Goal: Information Seeking & Learning: Find specific fact

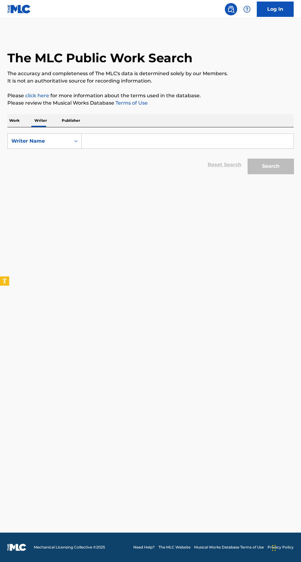
click at [119, 140] on input "Search Form" at bounding box center [187, 141] width 211 height 15
type input "Jake Smelley"
click at [268, 166] on button "Search" at bounding box center [270, 166] width 46 height 15
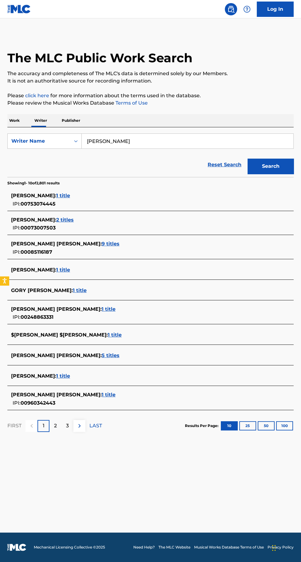
click at [61, 377] on span "1 title" at bounding box center [63, 376] width 14 height 6
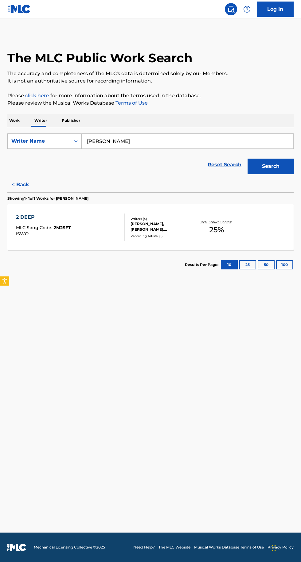
click at [262, 224] on div "2 DEEP MLC Song Code : 2M2SFT ISWC : Writers ( 4 ) JACOB SMELLEY, TYLER RILEY, …" at bounding box center [150, 227] width 286 height 46
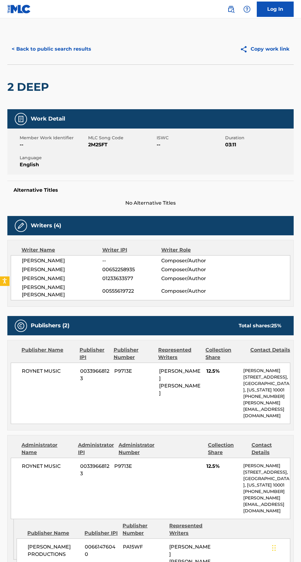
click at [84, 49] on button "< Back to public search results" at bounding box center [51, 48] width 88 height 15
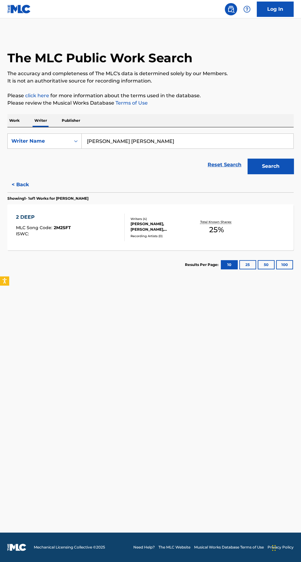
type input "EDWARDS WILLIAM NEAL"
click at [277, 164] on button "Search" at bounding box center [270, 166] width 46 height 15
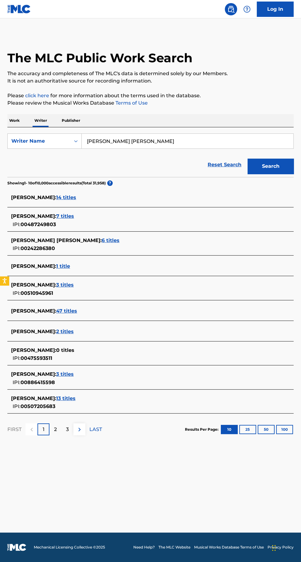
scroll to position [44, 0]
click at [75, 281] on div "WILLIAM EDWARDS : 3 titles IPI: 00510945961" at bounding box center [142, 289] width 263 height 16
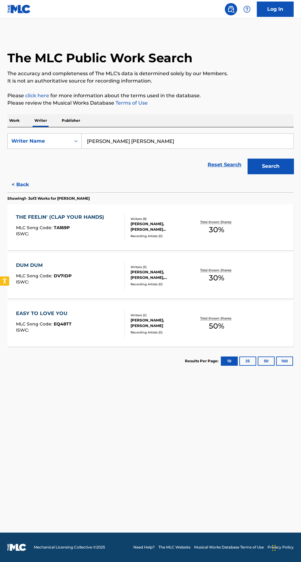
click at [274, 204] on div "THE FEELIN' (CLAP YOUR HANDS) MLC Song Code : TA169P ISWC : Writers ( 9 ) CEVAL…" at bounding box center [150, 227] width 286 height 46
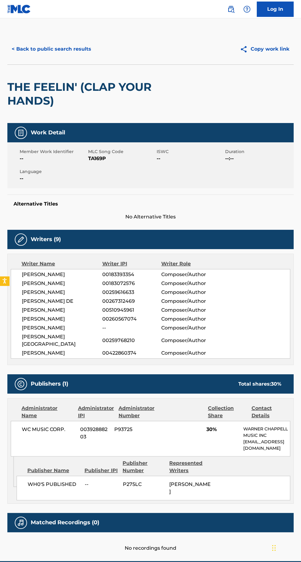
click at [82, 50] on button "< Back to public search results" at bounding box center [51, 48] width 88 height 15
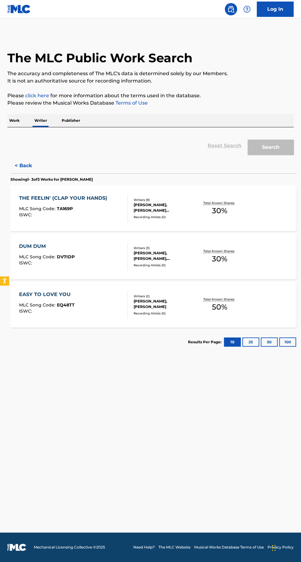
scroll to position [44, 0]
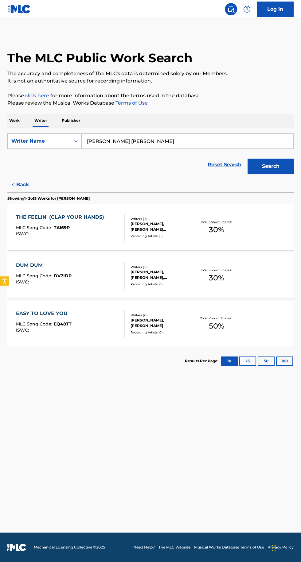
click at [180, 282] on div "Recording Artists ( 0 )" at bounding box center [161, 284] width 62 height 5
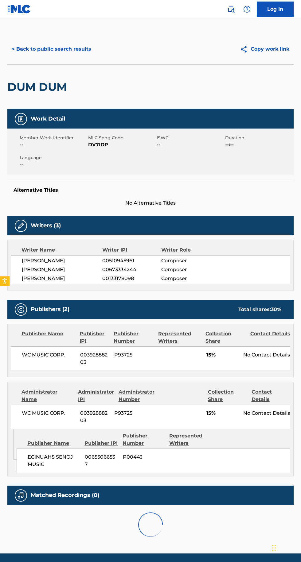
click at [75, 50] on button "< Back to public search results" at bounding box center [51, 48] width 88 height 15
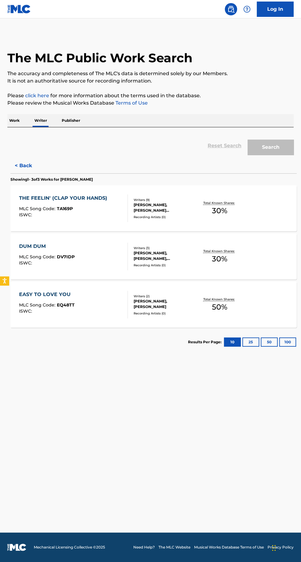
scroll to position [44, 0]
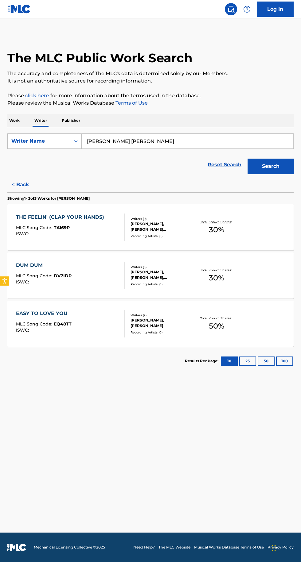
click at [137, 318] on div "WILLIAM EDWARDS, EMILY MARGARET WYANT" at bounding box center [161, 323] width 62 height 11
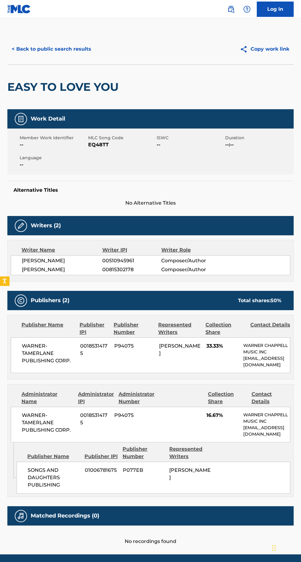
click at [89, 52] on button "< Back to public search results" at bounding box center [51, 48] width 88 height 15
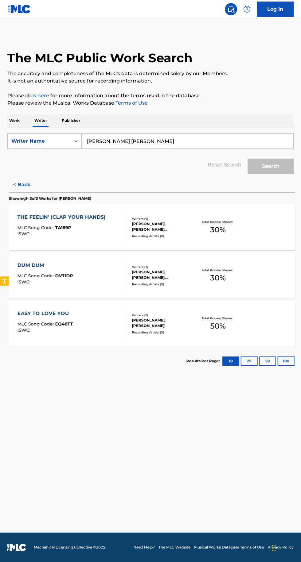
scroll to position [44, 0]
click at [25, 177] on button "< Back" at bounding box center [25, 184] width 37 height 15
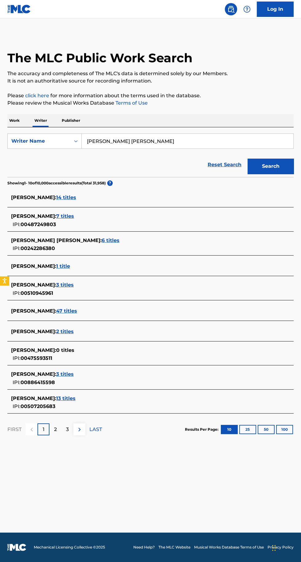
click at [77, 308] on span "47 titles" at bounding box center [66, 311] width 21 height 6
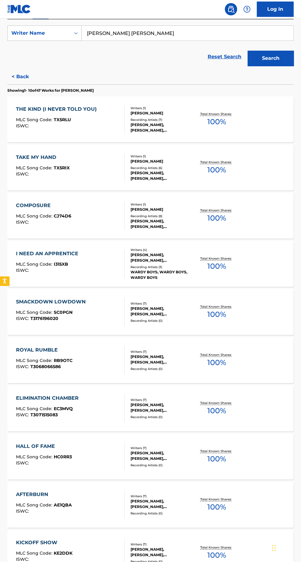
scroll to position [141, 0]
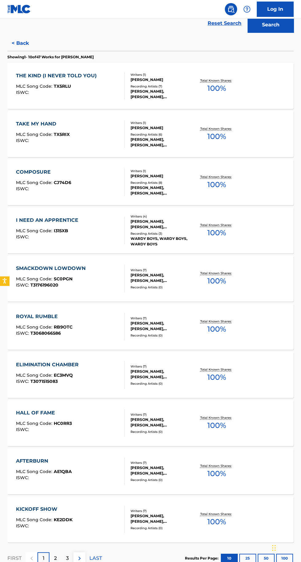
click at [249, 174] on div "COMPOSURE MLC Song Code : CJ74D6 ISWC : Writers ( 1 ) WILLIAM EDWARDS Recording…" at bounding box center [150, 182] width 286 height 46
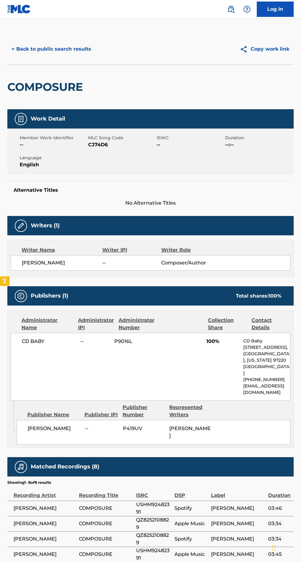
click at [69, 54] on button "< Back to public search results" at bounding box center [51, 48] width 88 height 15
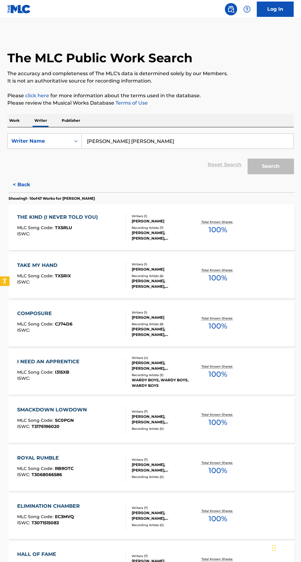
scroll to position [44, 0]
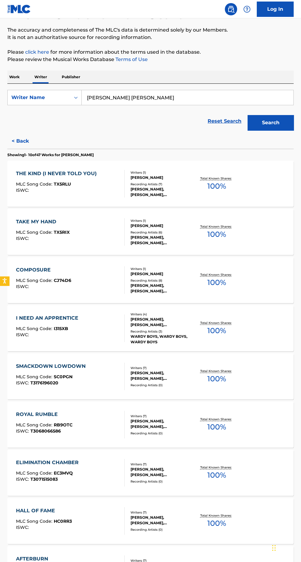
click at [33, 137] on button "< Back" at bounding box center [25, 140] width 37 height 15
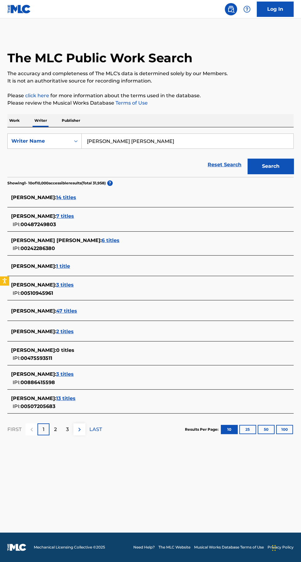
click at [74, 329] on span "2 titles" at bounding box center [64, 332] width 17 height 6
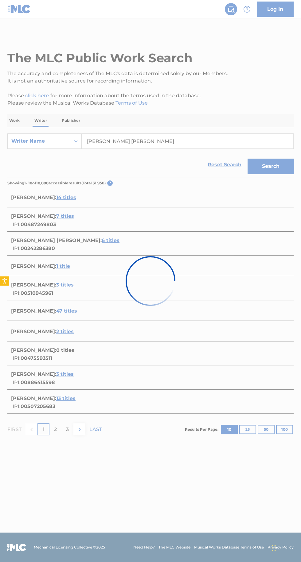
scroll to position [4, 0]
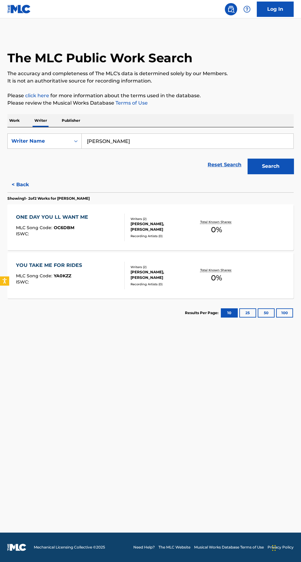
type input "Sam Escamilla"
click at [270, 160] on button "Search" at bounding box center [270, 166] width 46 height 15
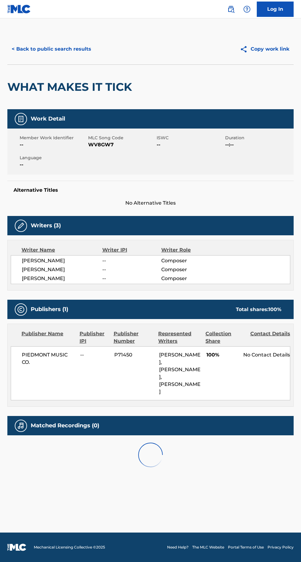
click at [58, 49] on button "< Back to public search results" at bounding box center [51, 48] width 88 height 15
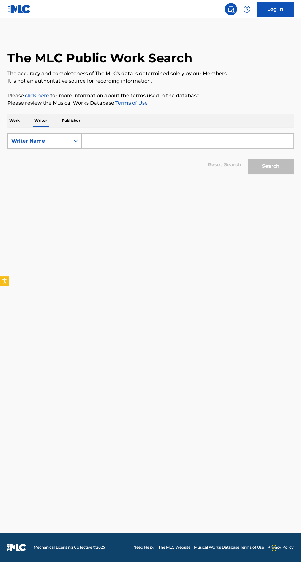
click at [119, 141] on input "Search Form" at bounding box center [187, 141] width 211 height 15
type input "Tyler Riley"
click at [254, 170] on button "Search" at bounding box center [270, 166] width 46 height 15
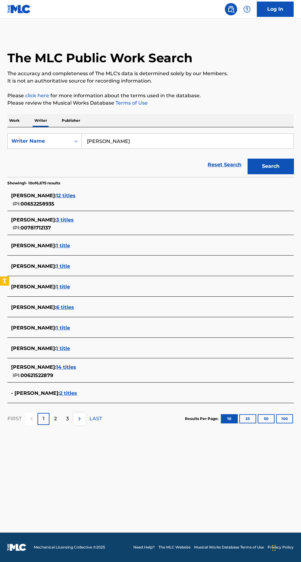
click at [56, 198] on span "12 titles" at bounding box center [65, 196] width 19 height 6
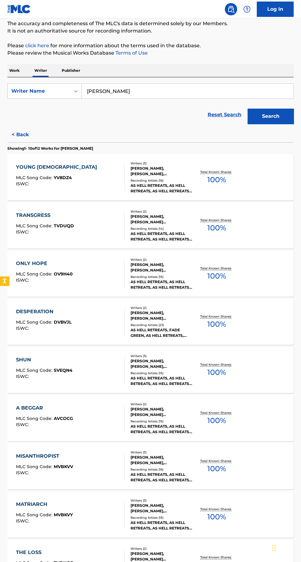
scroll to position [53, 0]
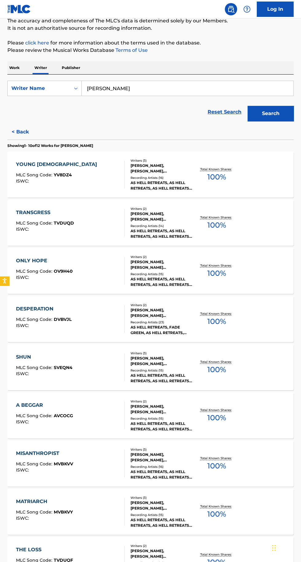
click at [231, 170] on p "Total Known Shares:" at bounding box center [216, 169] width 33 height 5
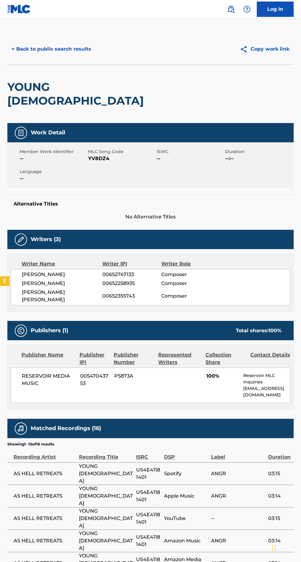
click at [70, 46] on button "< Back to public search results" at bounding box center [51, 48] width 88 height 15
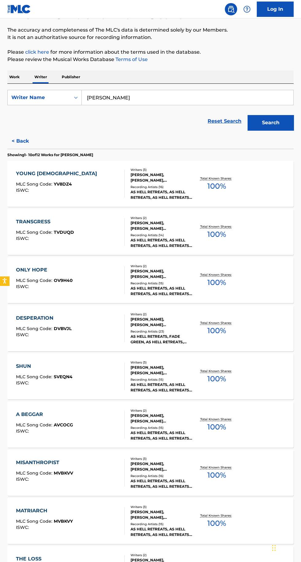
scroll to position [37, 0]
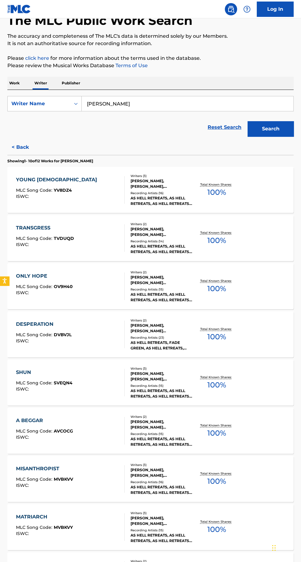
click at [218, 280] on p "Total Known Shares:" at bounding box center [216, 281] width 33 height 5
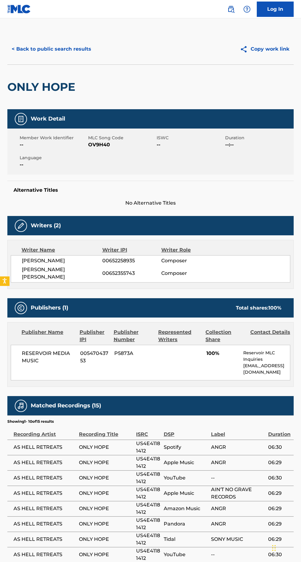
click at [68, 84] on h2 "ONLY HOPE" at bounding box center [42, 87] width 71 height 14
click at [72, 54] on button "< Back to public search results" at bounding box center [51, 48] width 88 height 15
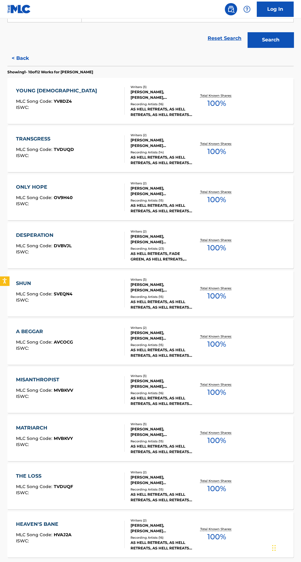
scroll to position [141, 0]
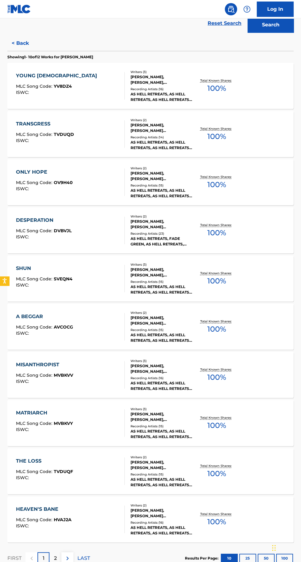
click at [57, 560] on div "2" at bounding box center [55, 558] width 12 height 12
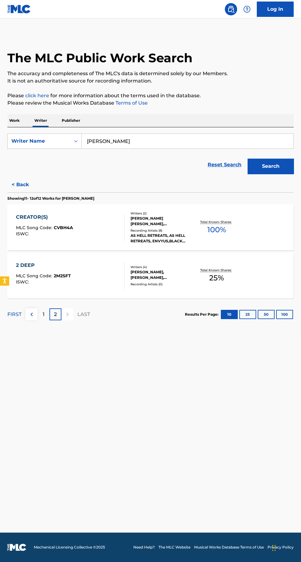
click at [231, 270] on p "Total Known Shares:" at bounding box center [216, 270] width 33 height 5
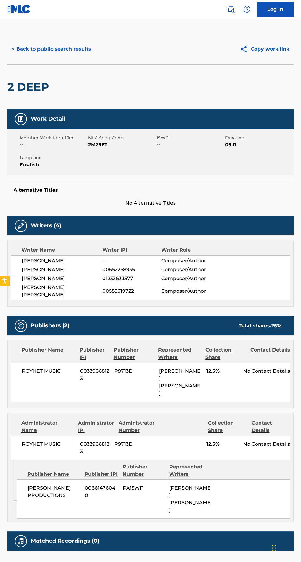
click at [61, 51] on button "< Back to public search results" at bounding box center [51, 48] width 88 height 15
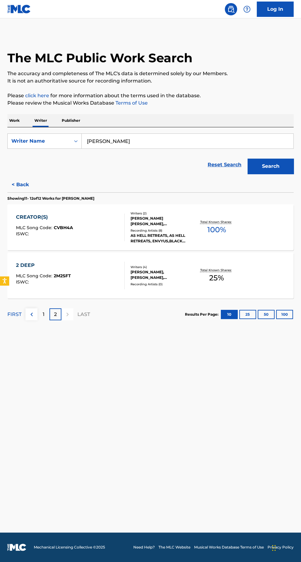
click at [226, 222] on p "Total Known Shares:" at bounding box center [216, 222] width 33 height 5
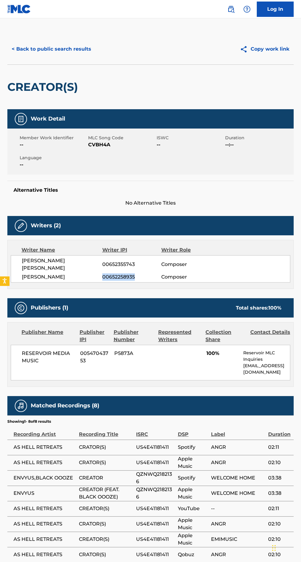
copy span "00652258935"
copy span "RESERVOIR MEDIA MUSIC"
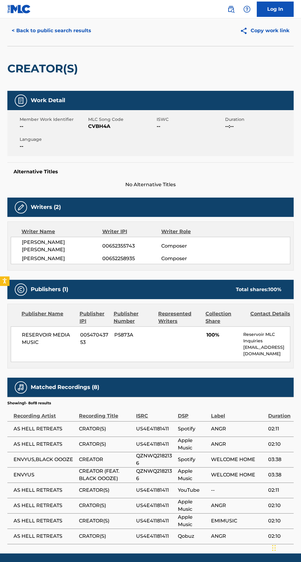
scroll to position [19, 0]
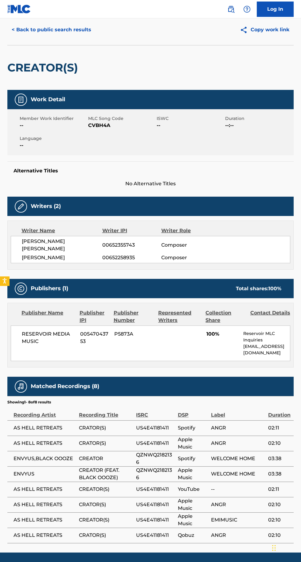
click at [73, 34] on button "< Back to public search results" at bounding box center [51, 29] width 88 height 15
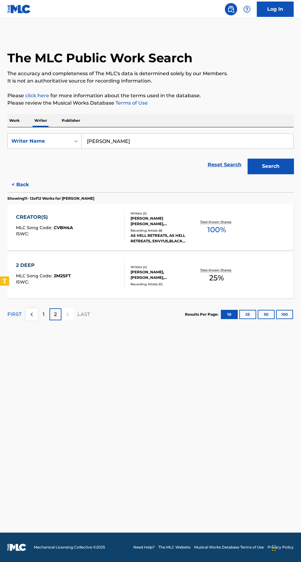
click at [25, 189] on button "< Back" at bounding box center [25, 184] width 37 height 15
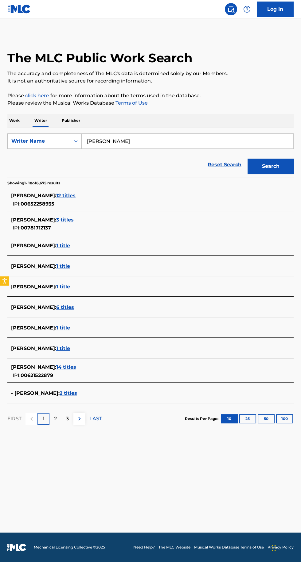
type input "Sam Escamilla"
click at [275, 168] on button "Search" at bounding box center [270, 166] width 46 height 15
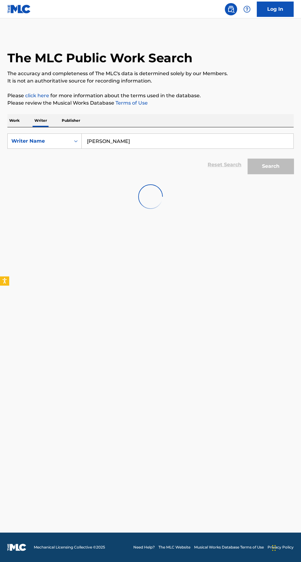
click at [259, 42] on div "The MLC Public Work Search" at bounding box center [150, 55] width 286 height 42
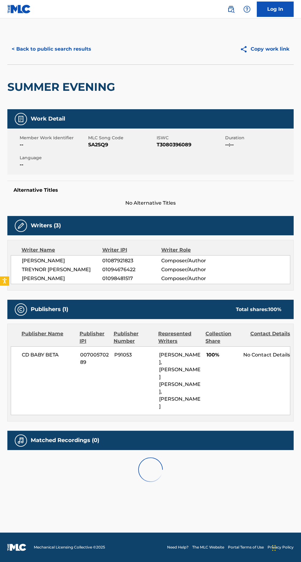
click at [55, 55] on button "< Back to public search results" at bounding box center [51, 48] width 88 height 15
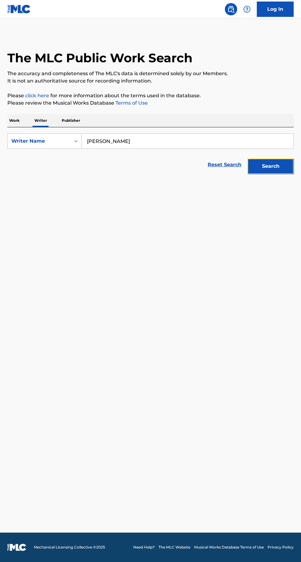
click at [274, 165] on button "Search" at bounding box center [270, 166] width 46 height 15
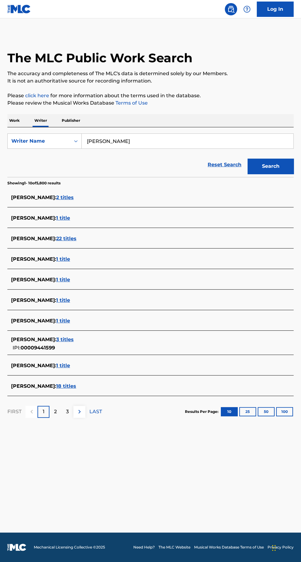
type input "[PERSON_NAME]"
click at [284, 171] on button "Search" at bounding box center [270, 166] width 46 height 15
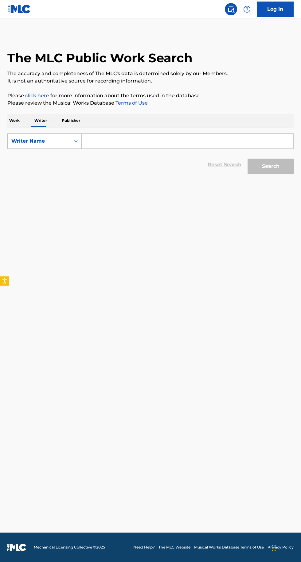
click at [115, 141] on input "Search Form" at bounding box center [187, 141] width 211 height 15
type input "Joshua Sivilay Taylor"
click at [284, 166] on button "Search" at bounding box center [270, 166] width 46 height 15
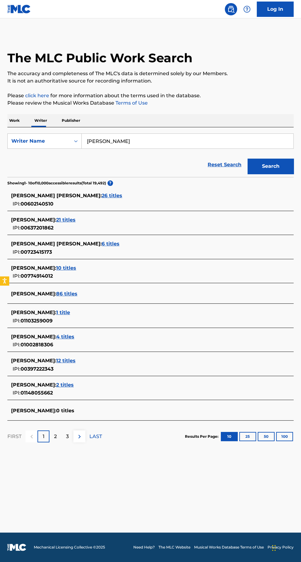
click at [74, 386] on span "2 titles" at bounding box center [64, 385] width 17 height 6
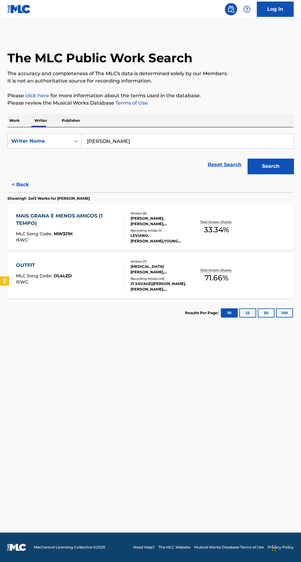
click at [202, 270] on p "Total Known Shares:" at bounding box center [216, 270] width 33 height 5
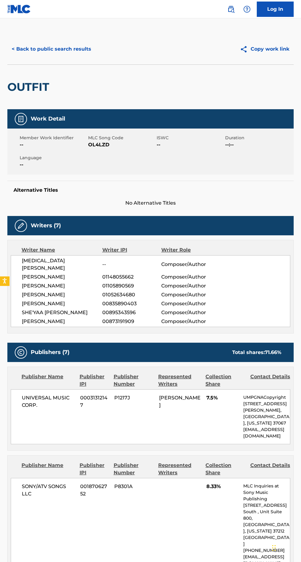
click at [76, 49] on button "< Back to public search results" at bounding box center [51, 48] width 88 height 15
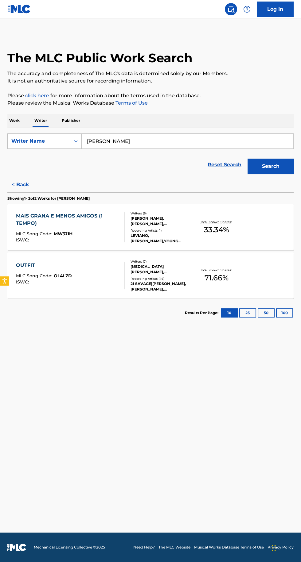
click at [201, 222] on p "Total Known Shares:" at bounding box center [216, 222] width 33 height 5
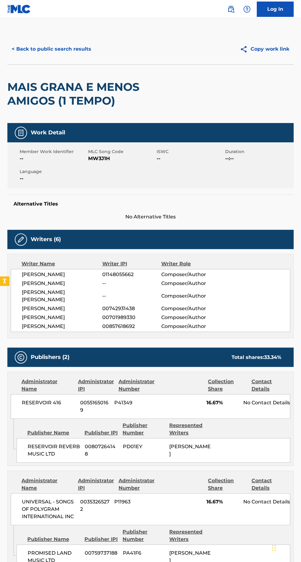
scroll to position [17, 0]
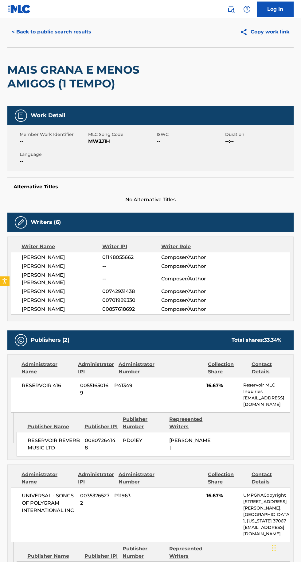
click at [73, 36] on button "< Back to public search results" at bounding box center [51, 31] width 88 height 15
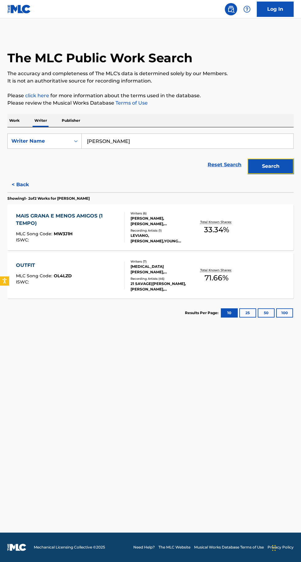
click at [270, 164] on button "Search" at bounding box center [270, 166] width 46 height 15
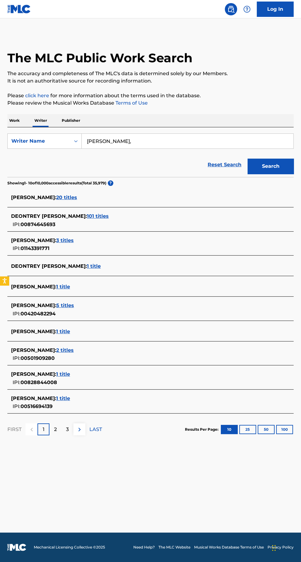
click at [187, 141] on input "Laron Sharpe Caldwell Ii," at bounding box center [187, 141] width 211 height 15
click at [277, 172] on button "Search" at bounding box center [270, 166] width 46 height 15
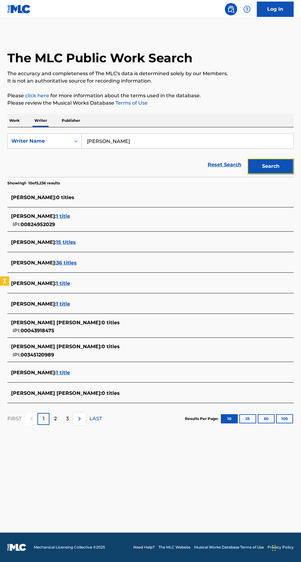
click at [269, 164] on button "Search" at bounding box center [270, 166] width 46 height 15
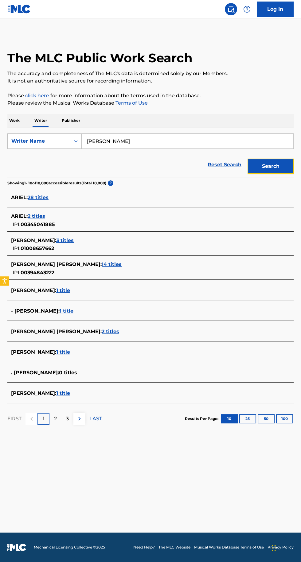
click at [279, 170] on button "Search" at bounding box center [270, 166] width 46 height 15
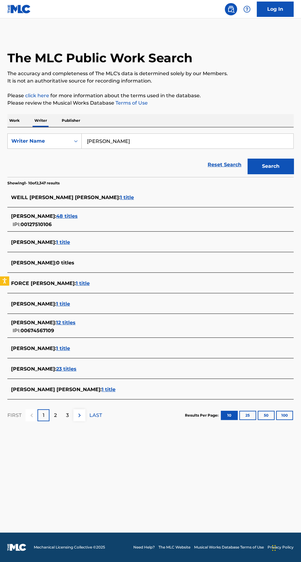
type input "Jace Esplin"
click at [274, 172] on button "Search" at bounding box center [270, 166] width 46 height 15
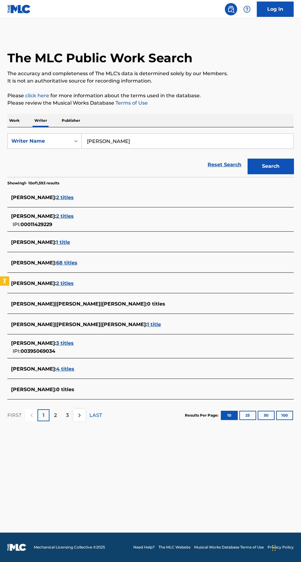
click at [74, 345] on span "3 titles" at bounding box center [64, 343] width 17 height 6
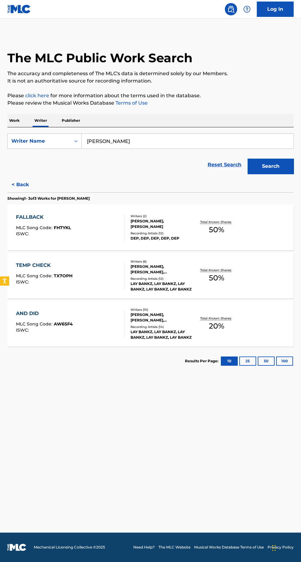
click at [214, 222] on p "Total Known Shares:" at bounding box center [216, 222] width 33 height 5
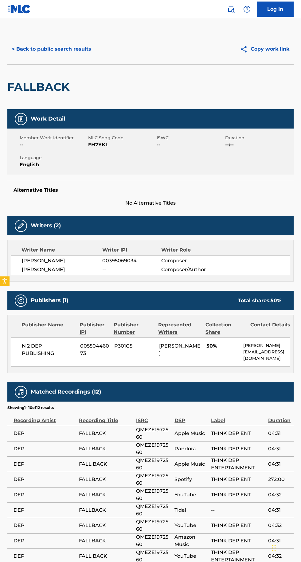
click at [85, 53] on button "< Back to public search results" at bounding box center [51, 48] width 88 height 15
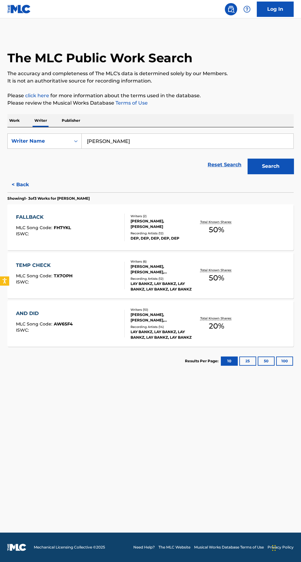
click at [225, 268] on p "Total Known Shares:" at bounding box center [216, 270] width 33 height 5
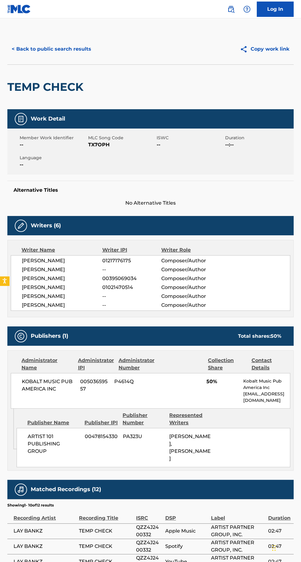
click at [78, 49] on button "< Back to public search results" at bounding box center [51, 48] width 88 height 15
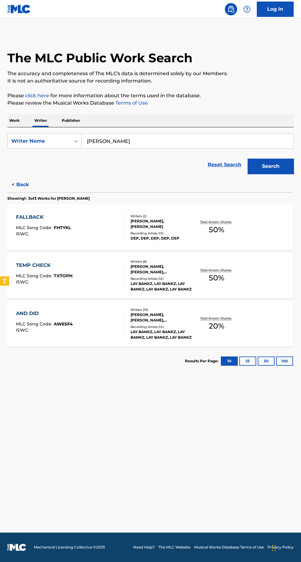
click at [171, 329] on div "Recording Artists ( 14 )" at bounding box center [161, 327] width 62 height 5
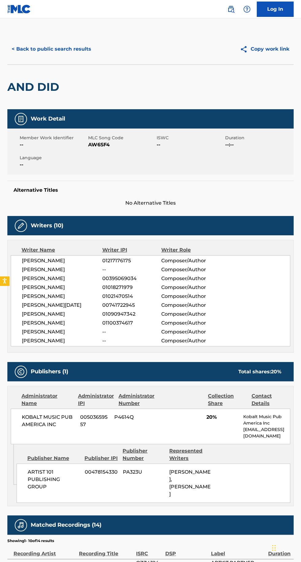
click at [92, 49] on button "< Back to public search results" at bounding box center [51, 48] width 88 height 15
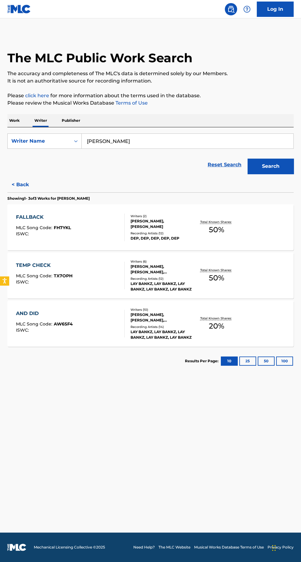
click at [27, 182] on button "< Back" at bounding box center [25, 184] width 37 height 15
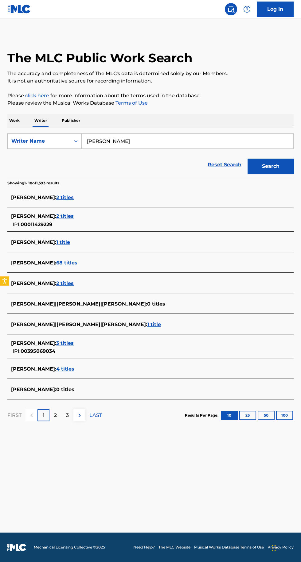
click at [81, 372] on div "GARRETT WOLFSTON : 4 titles" at bounding box center [142, 368] width 263 height 7
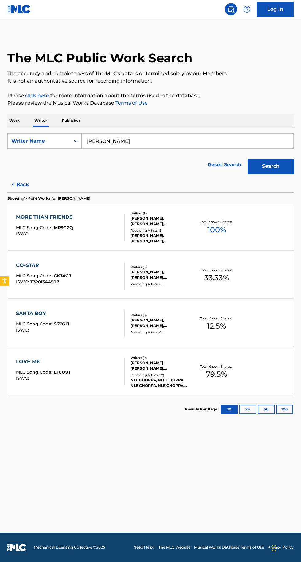
click at [262, 220] on div "MORE THAN FRIENDS MLC Song Code : MR5GZQ ISWC : Writers ( 5 ) PARKER MATTHEWS, …" at bounding box center [150, 227] width 286 height 46
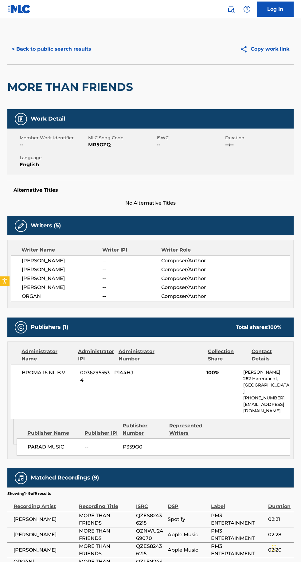
click at [88, 53] on button "< Back to public search results" at bounding box center [51, 48] width 88 height 15
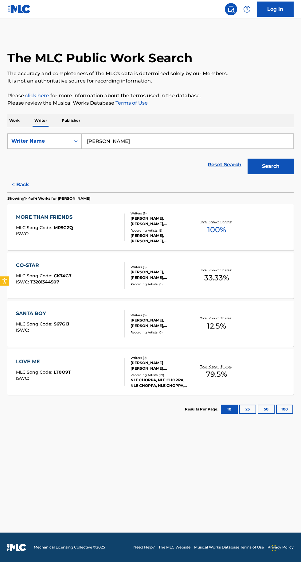
click at [251, 283] on div "CO-STAR MLC Song Code : CK74G7 ISWC : T3281344507 Writers ( 3 ) GARRETT WOLFSTO…" at bounding box center [150, 276] width 286 height 46
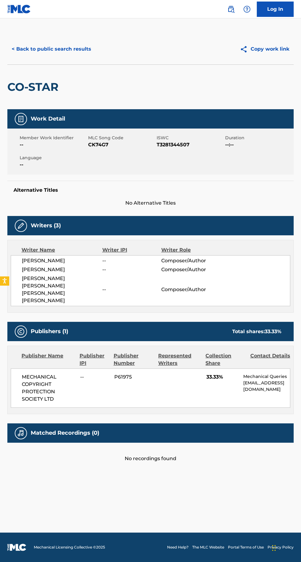
click at [64, 56] on button "< Back to public search results" at bounding box center [51, 48] width 88 height 15
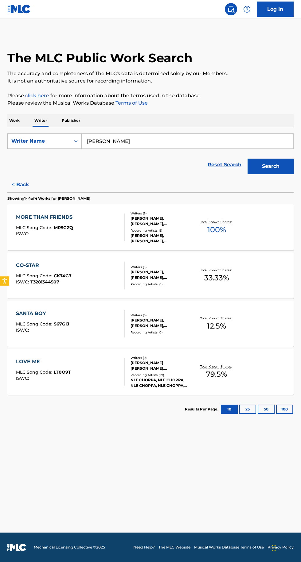
click at [228, 319] on p "Total Known Shares:" at bounding box center [216, 318] width 33 height 5
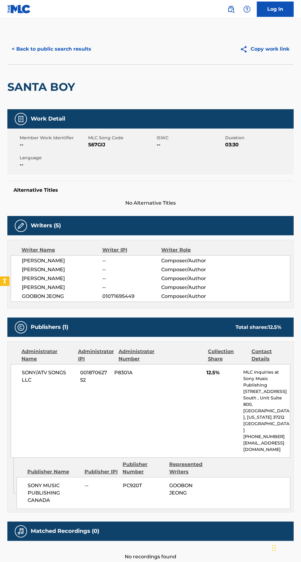
click at [48, 49] on button "< Back to public search results" at bounding box center [51, 48] width 88 height 15
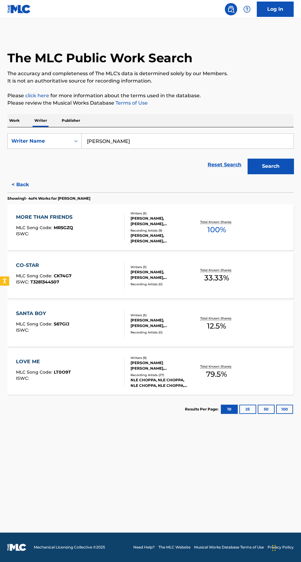
click at [222, 368] on p "Total Known Shares:" at bounding box center [216, 366] width 33 height 5
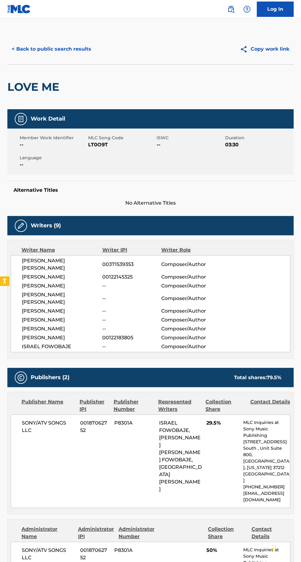
click at [93, 50] on button "< Back to public search results" at bounding box center [51, 48] width 88 height 15
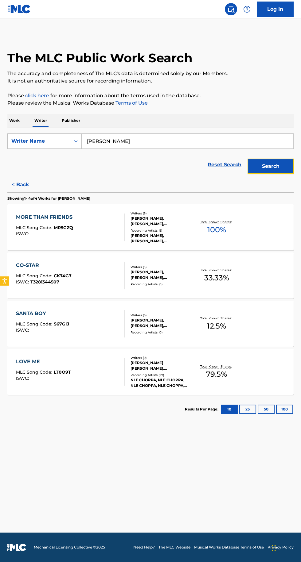
click at [263, 164] on button "Search" at bounding box center [270, 166] width 46 height 15
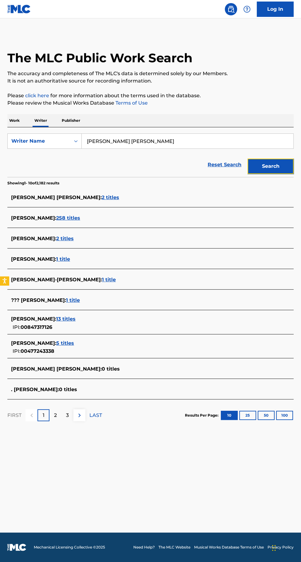
click at [272, 166] on button "Search" at bounding box center [270, 166] width 46 height 15
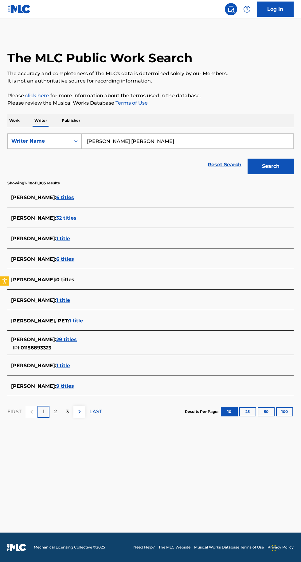
type input "BENFIELD JACKSON ABRAM"
click at [273, 166] on button "Search" at bounding box center [270, 166] width 46 height 15
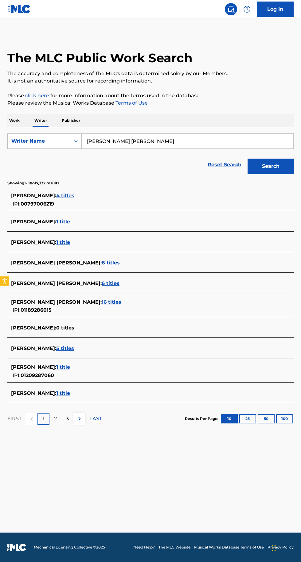
click at [102, 302] on span "16 titles" at bounding box center [112, 302] width 20 height 6
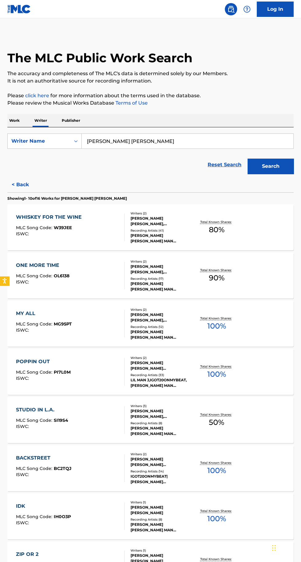
click at [173, 325] on div "Recording Artists ( 12 )" at bounding box center [161, 327] width 62 height 5
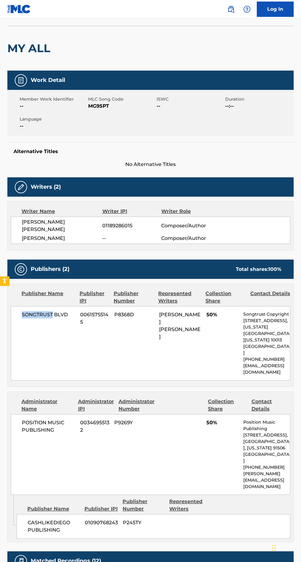
scroll to position [34, 0]
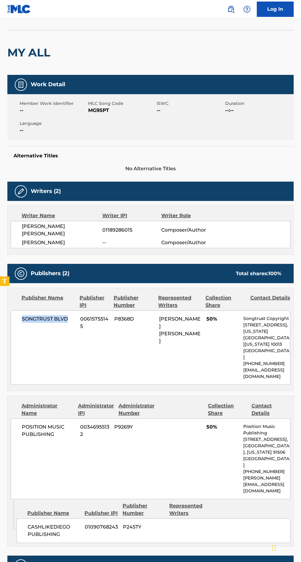
copy span "SONGTRUST BLVD"
click at [29, 223] on span "JACKSON BENFIELD" at bounding box center [62, 230] width 80 height 15
copy span "01189286015"
click at [82, 253] on div "Work Detail Member Work Identifier -- MLC Song Code MG95PT ISWC -- Duration --:…" at bounding box center [150, 425] width 286 height 700
copy span "JACKSON BENFIELD"
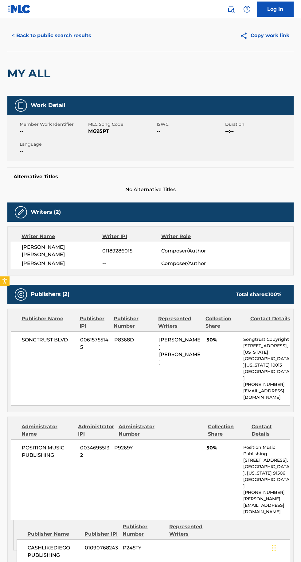
scroll to position [0, 0]
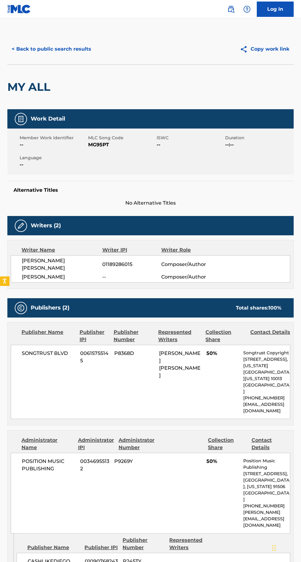
click at [67, 47] on button "< Back to public search results" at bounding box center [51, 48] width 88 height 15
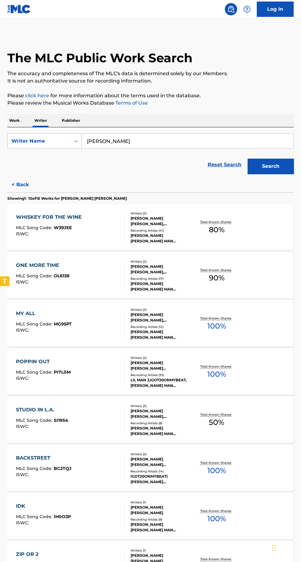
type input "LUBMAN ERICA"
click at [266, 163] on button "Search" at bounding box center [270, 166] width 46 height 15
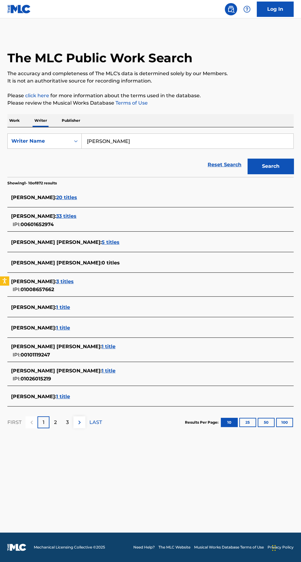
click at [61, 284] on span "3 titles" at bounding box center [64, 282] width 17 height 6
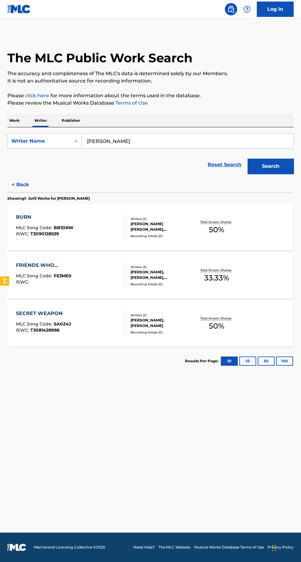
click at [215, 233] on span "50 %" at bounding box center [216, 229] width 15 height 11
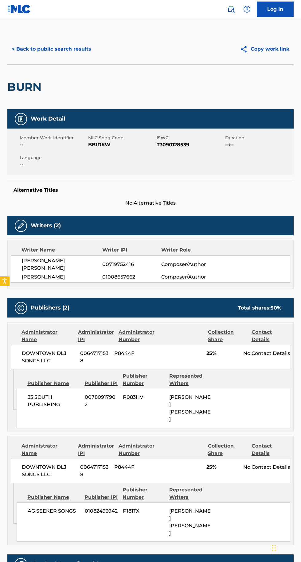
click at [77, 49] on button "< Back to public search results" at bounding box center [51, 48] width 88 height 15
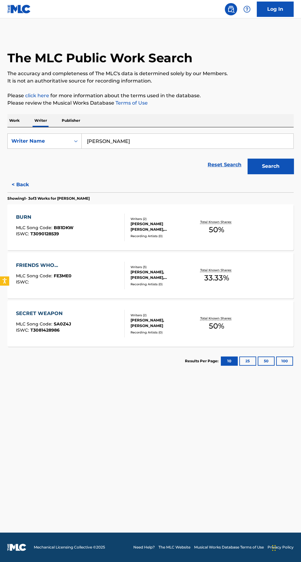
click at [231, 270] on p "Total Known Shares:" at bounding box center [216, 270] width 33 height 5
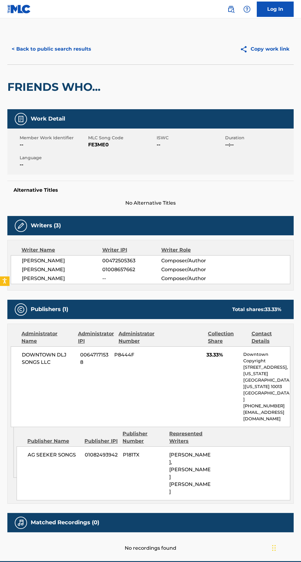
click at [76, 50] on button "< Back to public search results" at bounding box center [51, 48] width 88 height 15
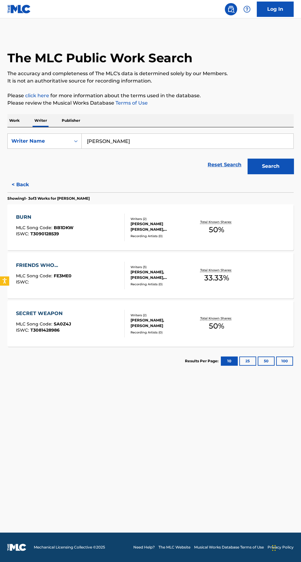
click at [139, 323] on div "MATTHEW BLAINE GENOVESE, ERICA LUBMAN" at bounding box center [161, 323] width 62 height 11
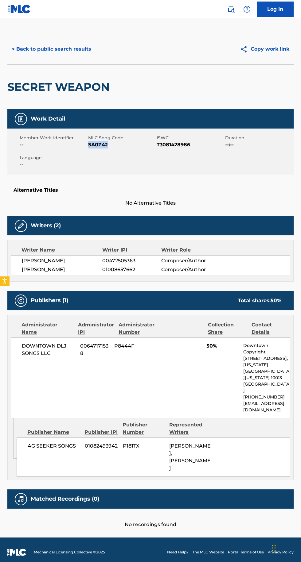
copy span "SA0Z4J"
copy span "DOWNTOWN DLJ SONGS LLC"
copy span "ERICA LUBMAN"
copy span "01008657662"
click at [91, 52] on button "< Back to public search results" at bounding box center [51, 48] width 88 height 15
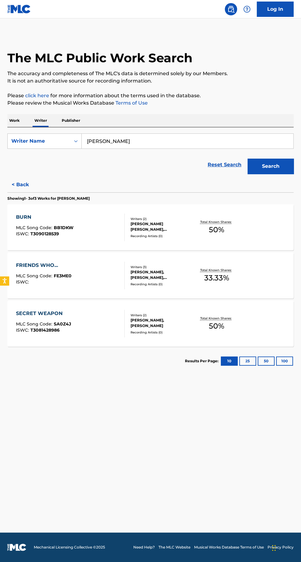
click at [34, 177] on button "< Back" at bounding box center [25, 184] width 37 height 15
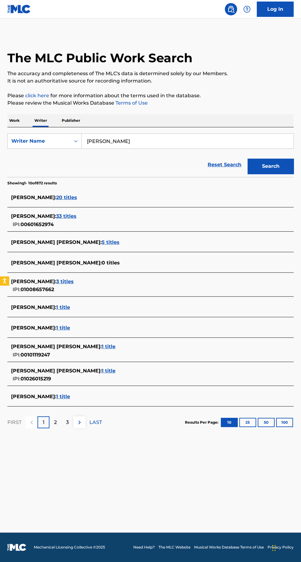
click at [70, 309] on span "1 title" at bounding box center [63, 307] width 14 height 6
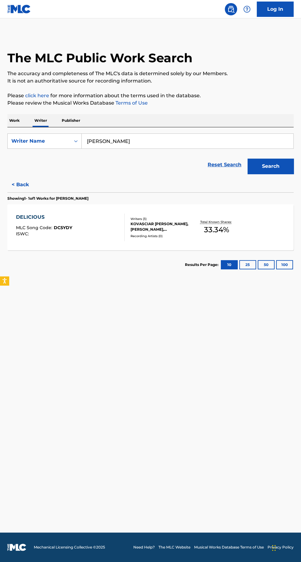
click at [258, 217] on div "DELICIOUS MLC Song Code : DC5YDY ISWC : Writers ( 3 ) KOVASCIAR MICHAEL MYVETT,…" at bounding box center [150, 227] width 286 height 46
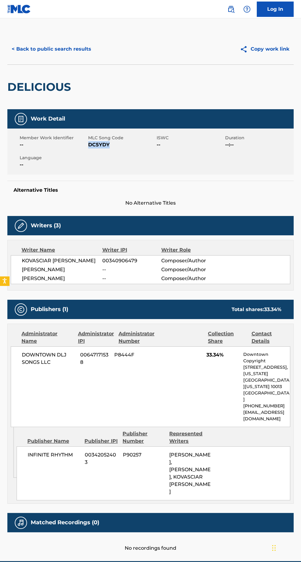
copy span "DC5YDY"
click at [69, 49] on button "< Back to public search results" at bounding box center [51, 48] width 88 height 15
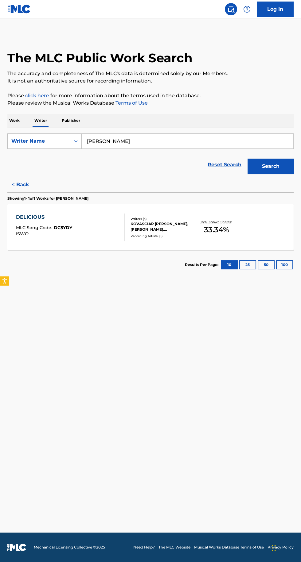
click at [18, 180] on button "< Back" at bounding box center [25, 184] width 37 height 15
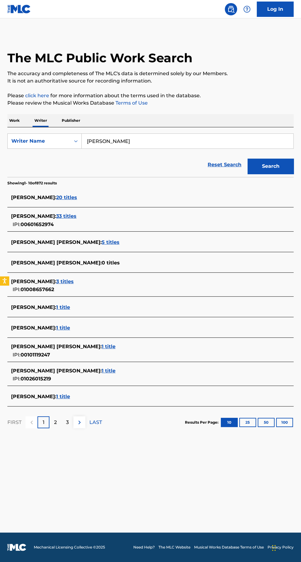
click at [64, 284] on span "3 titles" at bounding box center [64, 282] width 17 height 6
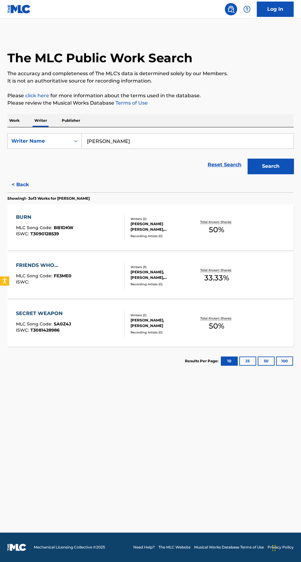
click at [143, 318] on div "MATTHEW BLAINE GENOVESE, ERICA LUBMAN" at bounding box center [161, 323] width 62 height 11
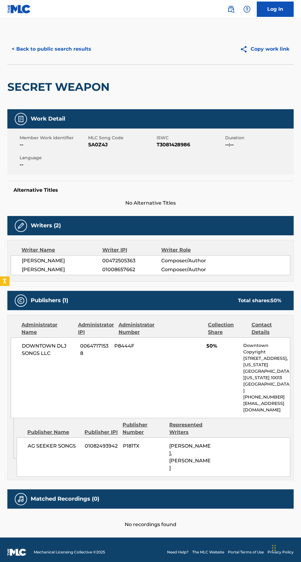
click at [96, 152] on div "Member Work Identifier -- MLC Song Code SA0Z4J ISWC T3081428986 Duration --:-- …" at bounding box center [150, 152] width 286 height 46
copy span "SA0Z4J"
copy span "DOWNTOWN DLJ SONGS LLC"
click at [71, 50] on button "< Back to public search results" at bounding box center [51, 48] width 88 height 15
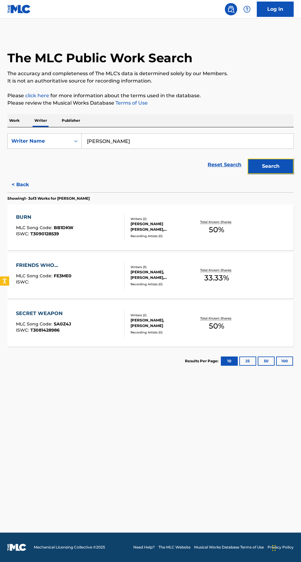
click at [279, 168] on button "Search" at bounding box center [270, 166] width 46 height 15
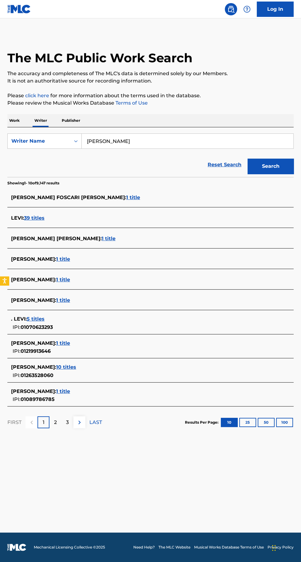
click at [123, 141] on input "Levi Lucas" at bounding box center [187, 141] width 211 height 15
click at [277, 173] on button "Search" at bounding box center [270, 166] width 46 height 15
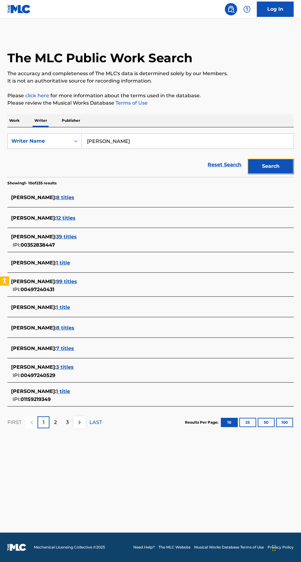
click at [263, 171] on button "Search" at bounding box center [270, 166] width 46 height 15
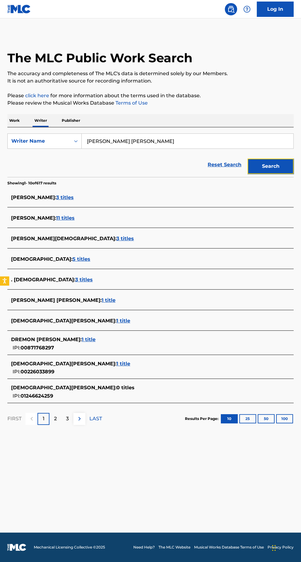
click at [262, 171] on button "Search" at bounding box center [270, 166] width 46 height 15
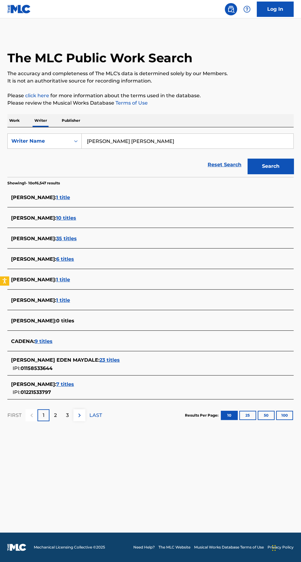
click at [102, 141] on input "CADENA NOAH CAMERON" at bounding box center [187, 141] width 211 height 15
click at [279, 165] on button "Search" at bounding box center [270, 166] width 46 height 15
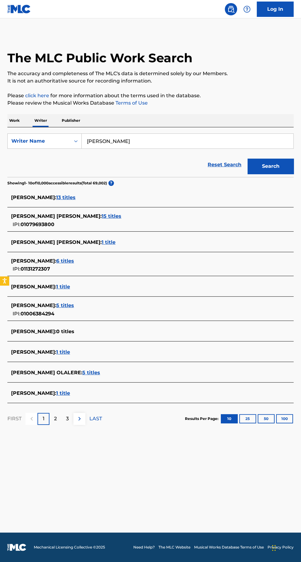
click at [61, 305] on span "5 titles" at bounding box center [65, 306] width 18 height 6
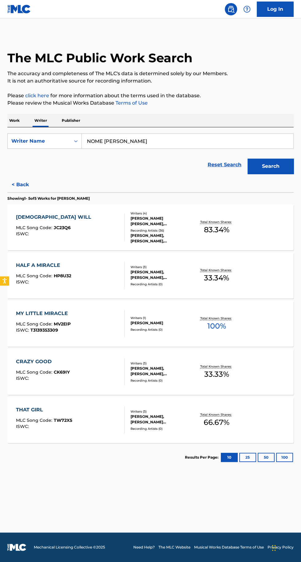
type input "NOME HILLARY ONYEBUCHI"
click at [278, 166] on button "Search" at bounding box center [270, 166] width 46 height 15
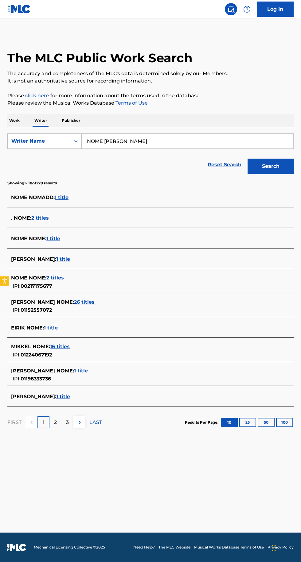
click at [44, 371] on span "HILLARY NOME :" at bounding box center [42, 371] width 63 height 6
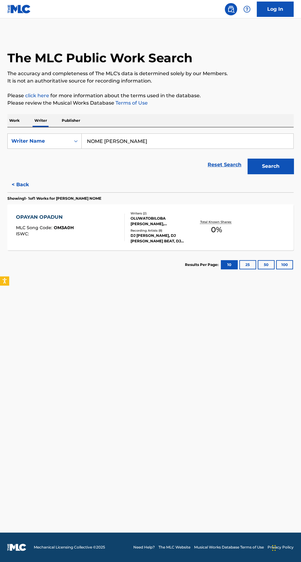
click at [168, 225] on div "OLUWATOBILOBA JOSHUA, HILLARY NOME" at bounding box center [161, 221] width 62 height 11
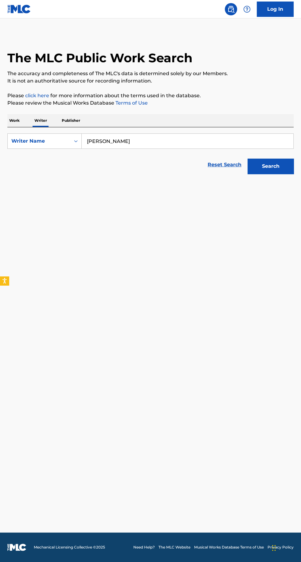
type input "[PERSON_NAME]"
click at [273, 163] on button "Search" at bounding box center [270, 166] width 46 height 15
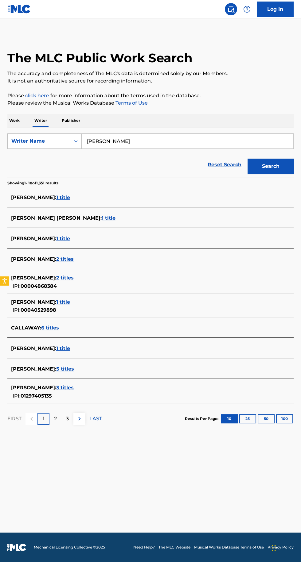
click at [74, 370] on span "5 titles" at bounding box center [65, 369] width 18 height 6
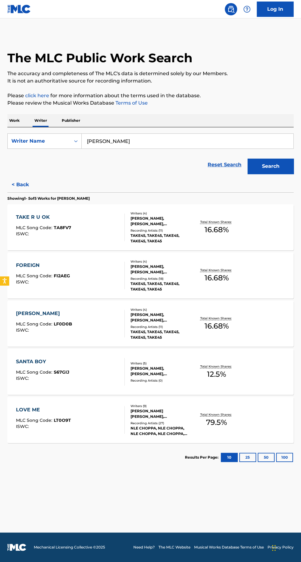
click at [256, 228] on div "TAKE R U OK MLC Song Code : TA8FV7 ISWC : Writers ( 4 ) [PERSON_NAME], [PERSON_…" at bounding box center [150, 227] width 286 height 46
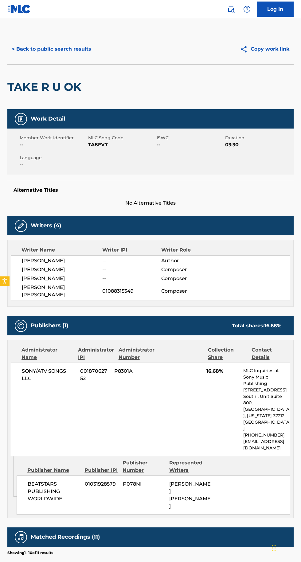
click at [79, 48] on button "< Back to public search results" at bounding box center [51, 48] width 88 height 15
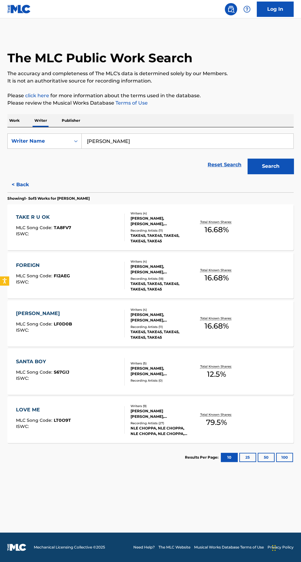
click at [231, 271] on p "Total Known Shares:" at bounding box center [216, 270] width 33 height 5
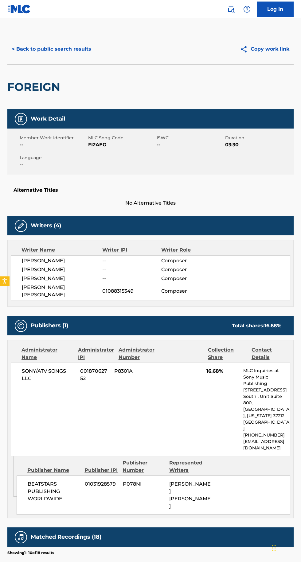
click at [84, 47] on button "< Back to public search results" at bounding box center [51, 48] width 88 height 15
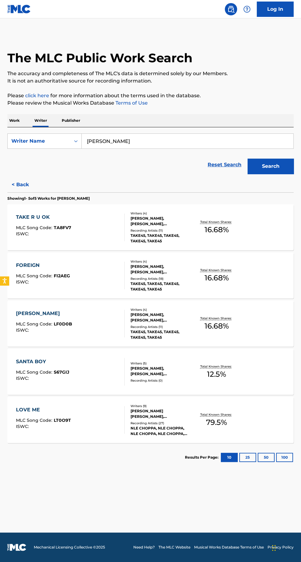
click at [225, 319] on p "Total Known Shares:" at bounding box center [216, 318] width 33 height 5
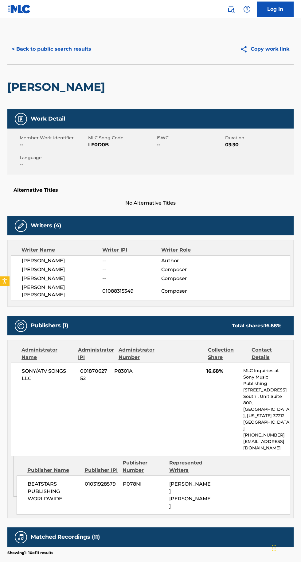
click at [69, 47] on button "< Back to public search results" at bounding box center [51, 48] width 88 height 15
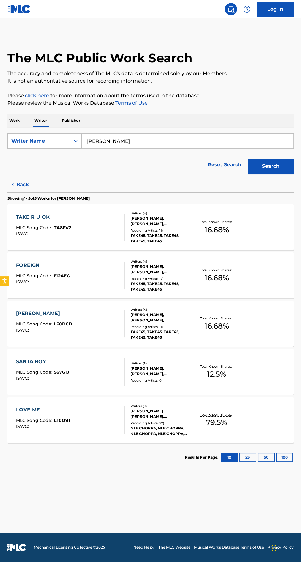
click at [253, 369] on div "SANTA BOY MLC Song Code : S67GIJ ISWC : Writers ( 5 ) [PERSON_NAME], [PERSON_NA…" at bounding box center [150, 372] width 286 height 46
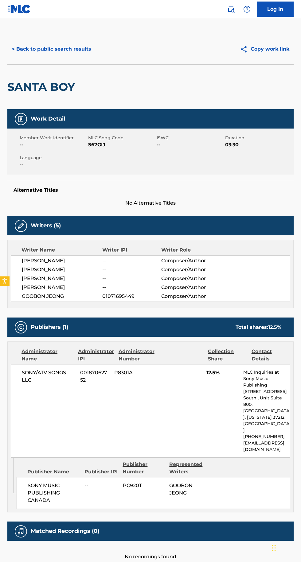
click at [74, 79] on div "SANTA BOY" at bounding box center [42, 87] width 71 height 44
click at [80, 55] on button "< Back to public search results" at bounding box center [51, 48] width 88 height 15
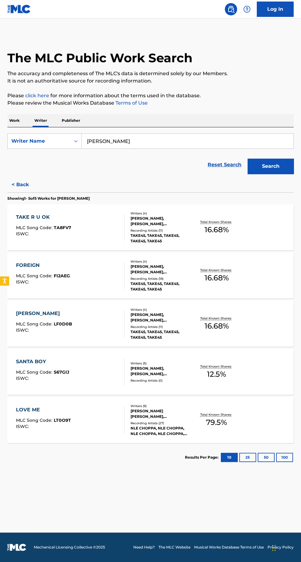
click at [229, 426] on div "Total Known Shares: 79.5 %" at bounding box center [216, 420] width 48 height 19
type input "[PERSON_NAME]"
click at [271, 171] on button "Search" at bounding box center [270, 166] width 46 height 15
